Goal: Information Seeking & Learning: Learn about a topic

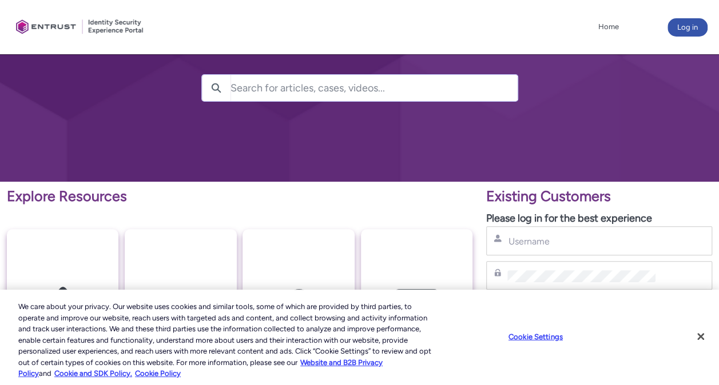
scroll to position [172, 0]
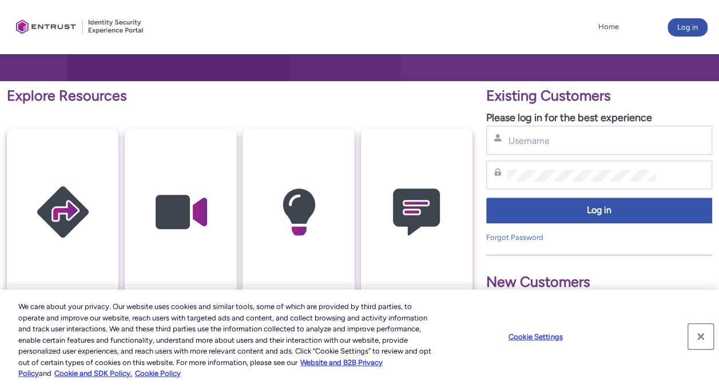
drag, startPoint x: 701, startPoint y: 335, endPoint x: 693, endPoint y: 332, distance: 8.2
click at [701, 335] on button "Close" at bounding box center [700, 336] width 25 height 25
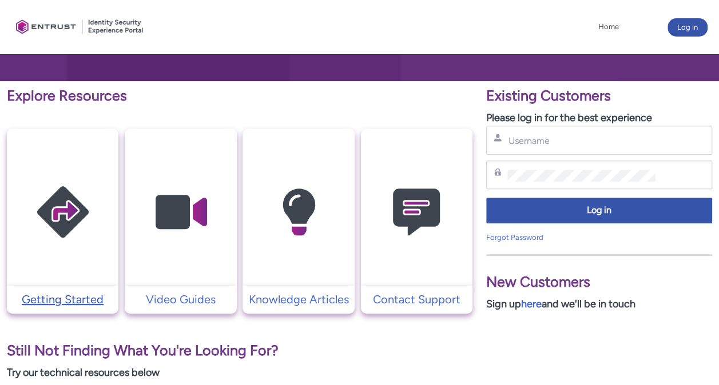
click at [70, 296] on p "Getting Started" at bounding box center [63, 299] width 100 height 17
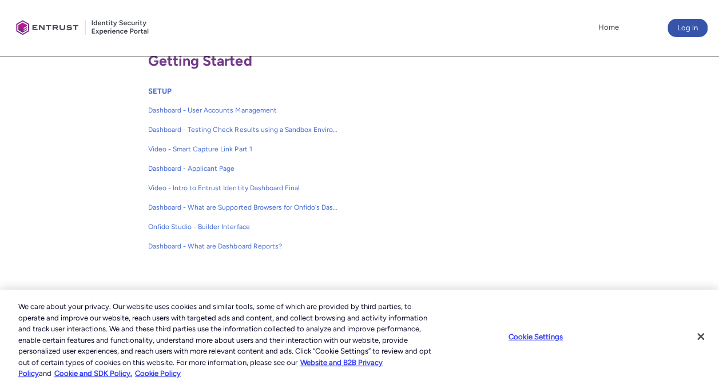
scroll to position [229, 0]
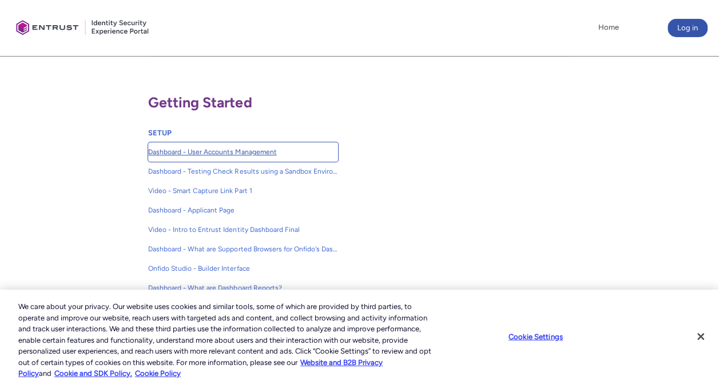
click at [236, 150] on span "Dashboard - User Accounts Management" at bounding box center [243, 152] width 190 height 10
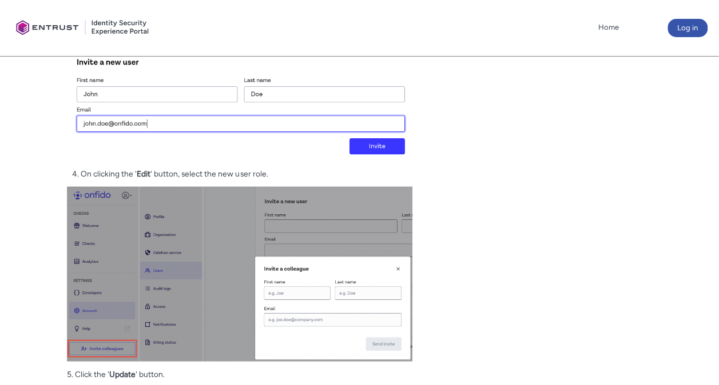
scroll to position [1144, 0]
